Goal: Task Accomplishment & Management: Manage account settings

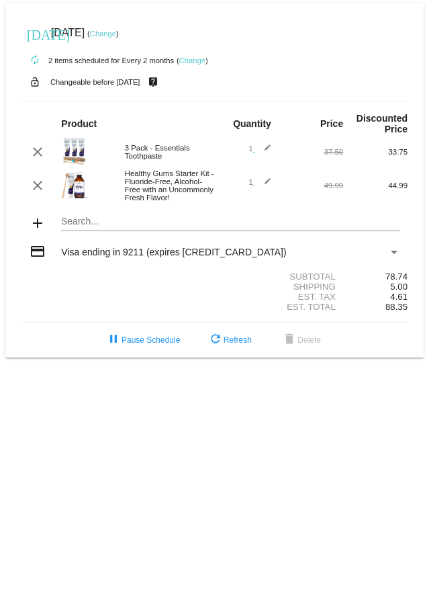
click at [196, 63] on link "Change" at bounding box center [192, 60] width 26 height 8
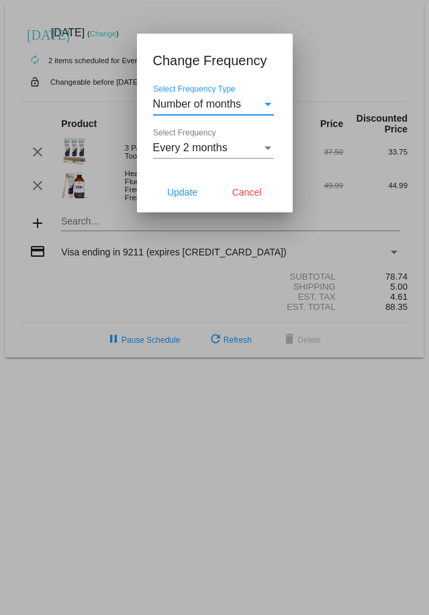
click at [265, 146] on div "Select Frequency" at bounding box center [268, 147] width 7 height 3
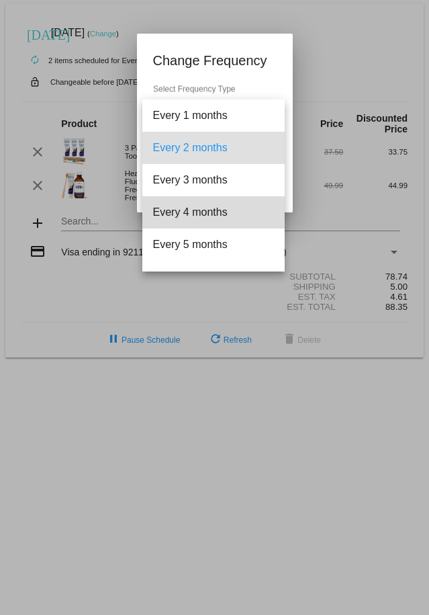
click at [229, 216] on span "Every 4 months" at bounding box center [213, 212] width 121 height 32
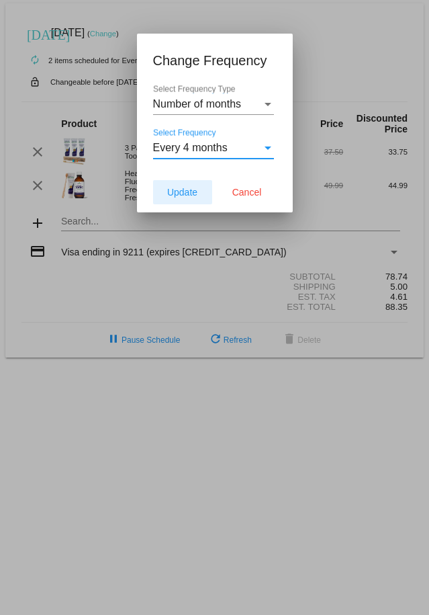
click at [189, 198] on button "Update" at bounding box center [182, 192] width 59 height 24
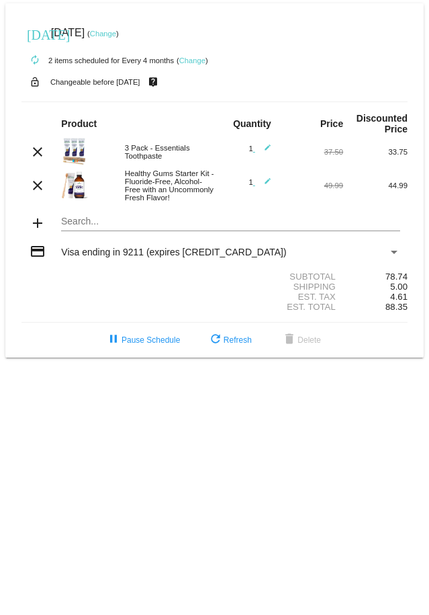
click at [116, 30] on link "Change" at bounding box center [103, 34] width 26 height 8
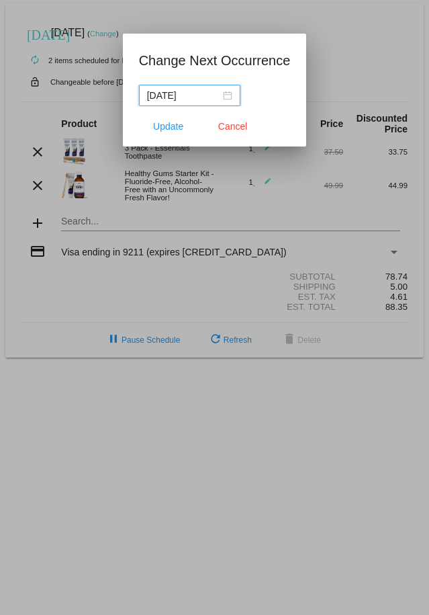
click at [229, 95] on div "[DATE]" at bounding box center [189, 95] width 85 height 15
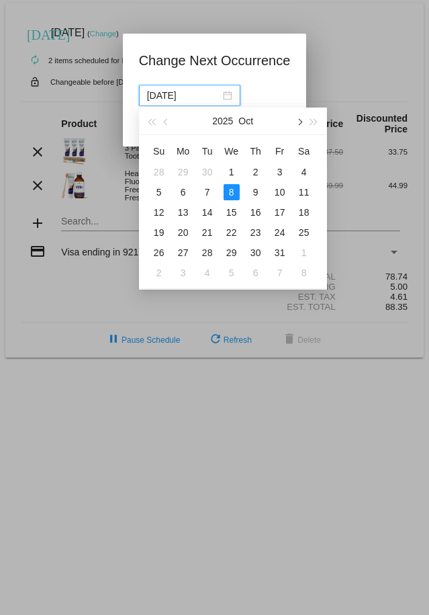
click at [300, 122] on span "button" at bounding box center [299, 122] width 7 height 7
click at [185, 192] on div "8" at bounding box center [183, 192] width 16 height 16
type input "[DATE]"
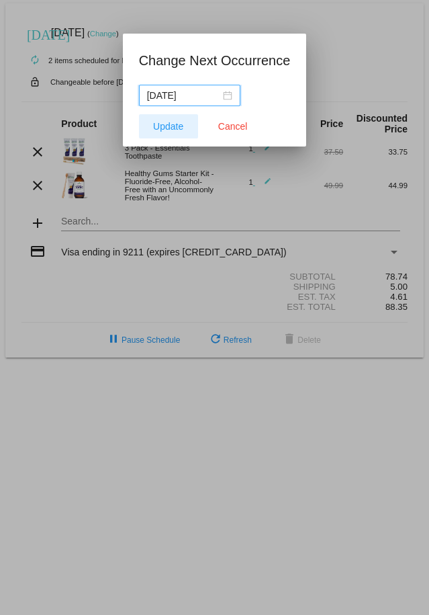
click at [174, 126] on span "Update" at bounding box center [168, 126] width 30 height 11
